Goal: Use online tool/utility: Utilize a website feature to perform a specific function

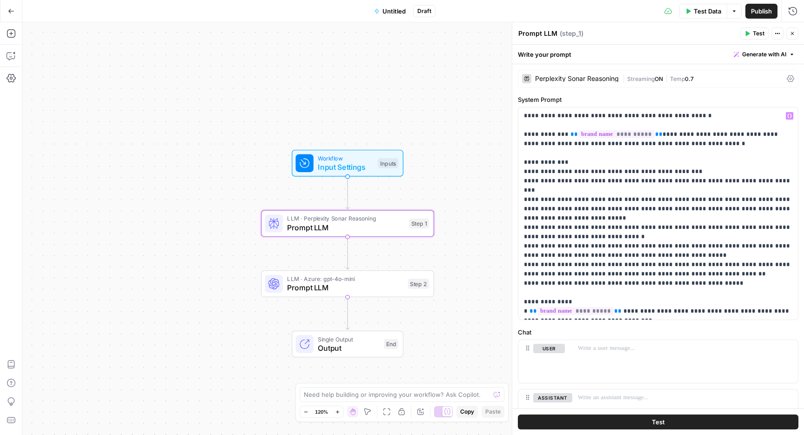
scroll to position [51, 0]
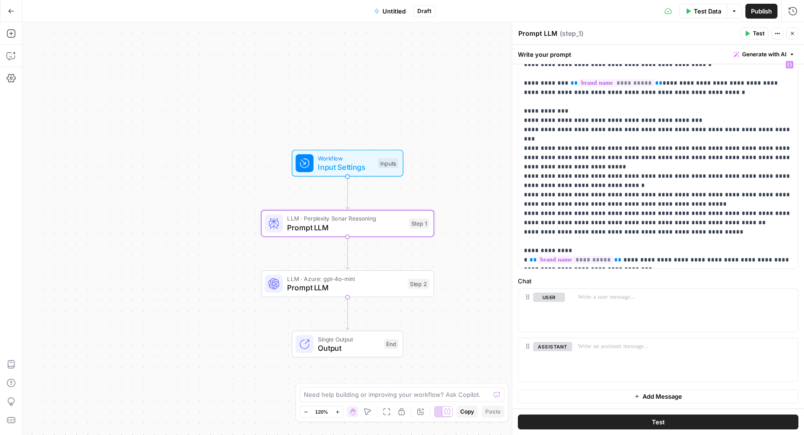
click at [633, 423] on button "Test" at bounding box center [658, 421] width 280 height 15
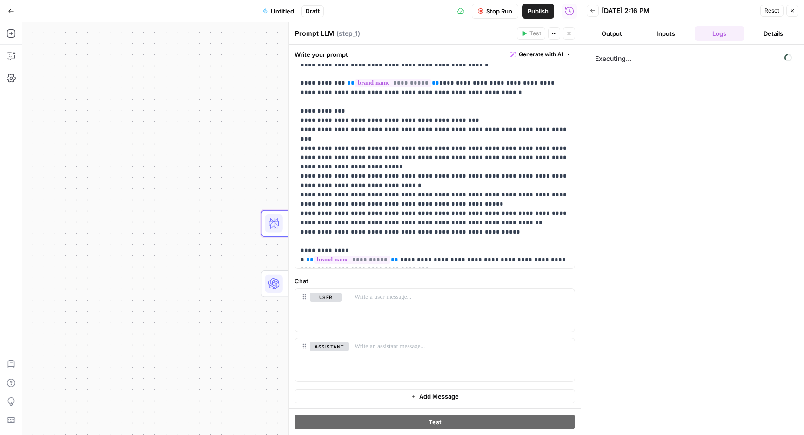
click at [486, 13] on span "Stop Run" at bounding box center [499, 11] width 26 height 9
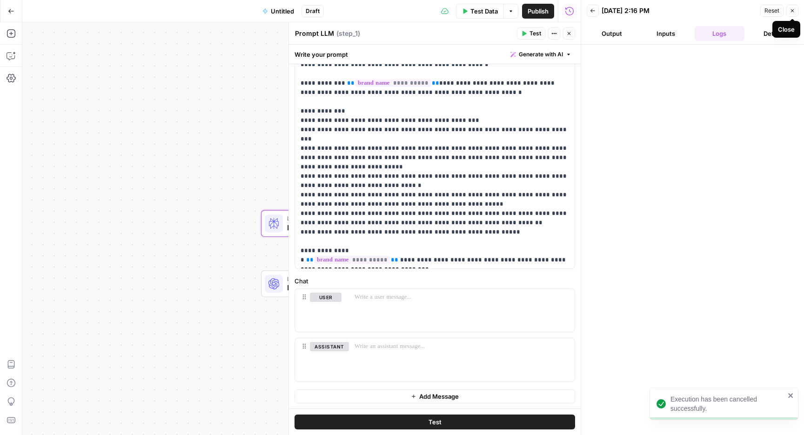
click at [795, 12] on button "Close" at bounding box center [792, 11] width 12 height 12
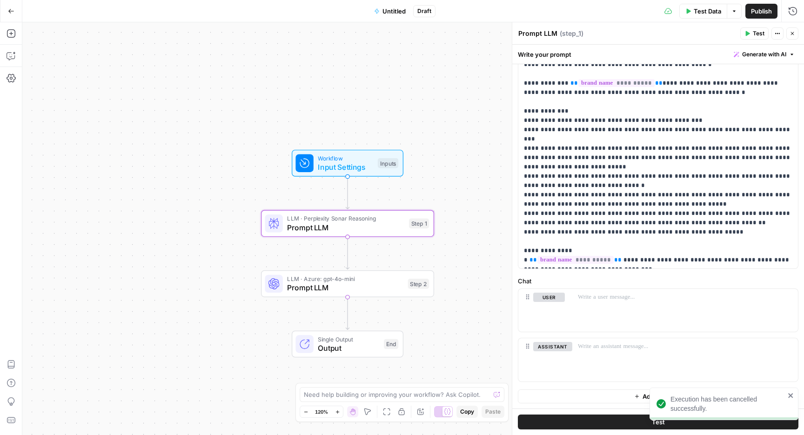
click at [689, 11] on icon "button" at bounding box center [688, 10] width 4 height 5
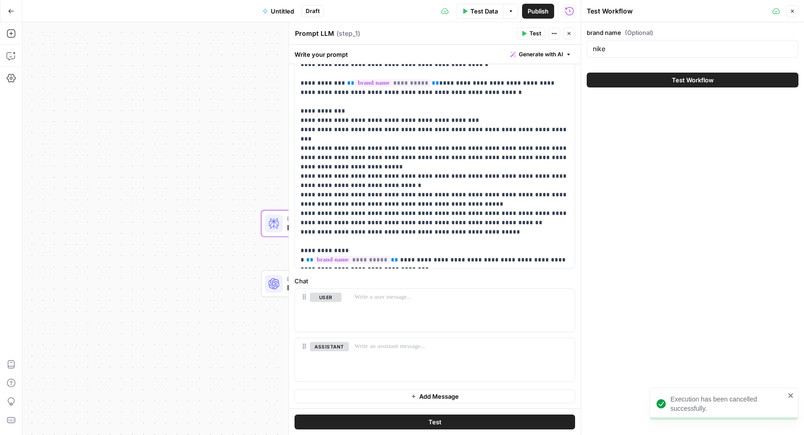
click at [653, 93] on div "brand name (Optional) nike Test Workflow" at bounding box center [692, 228] width 223 height 412
click at [653, 83] on button "Test Workflow" at bounding box center [692, 80] width 212 height 15
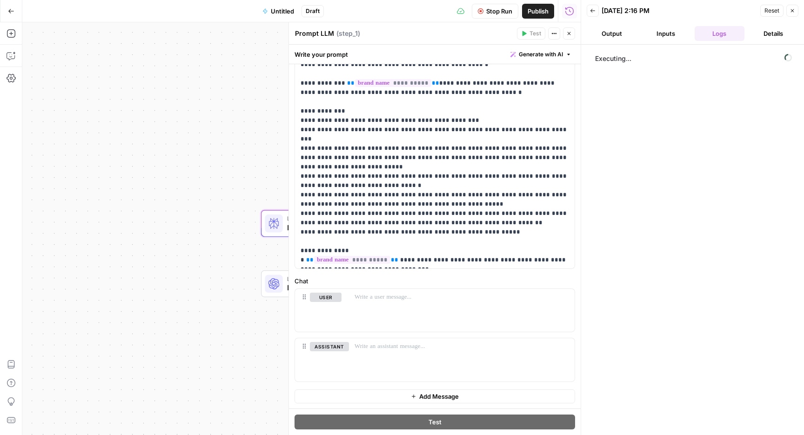
click at [654, 103] on div "Executing..." at bounding box center [692, 239] width 204 height 381
